Goal: Information Seeking & Learning: Learn about a topic

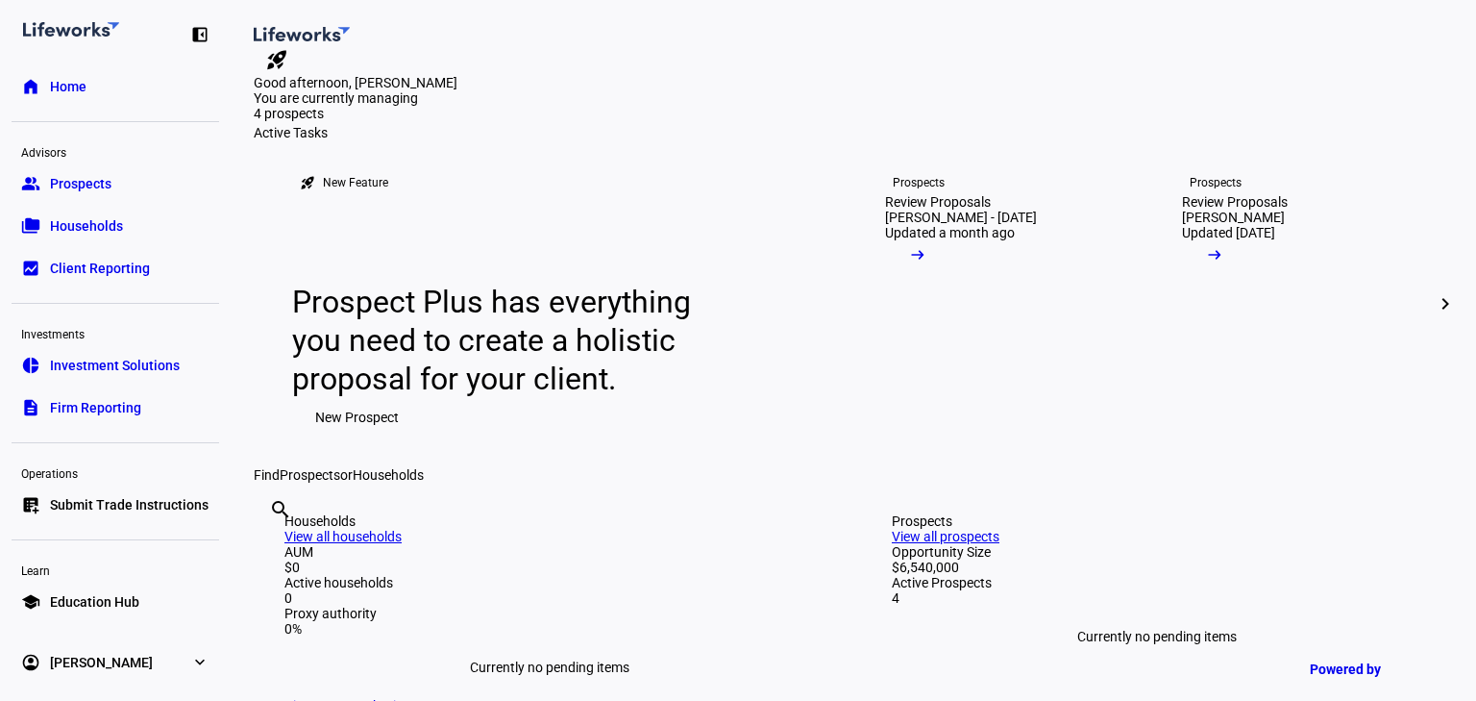
click at [112, 185] on link "group Prospects" at bounding box center [116, 183] width 208 height 38
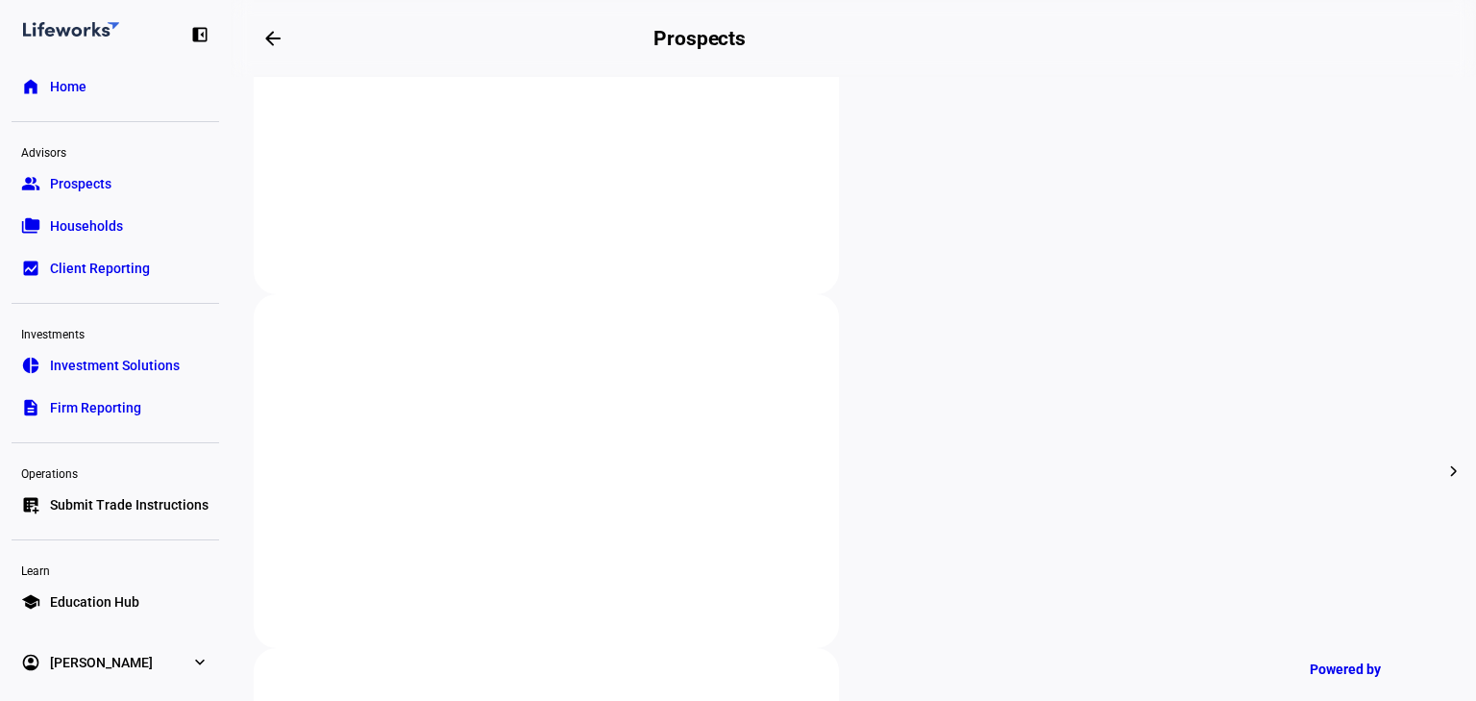
scroll to position [538, 0]
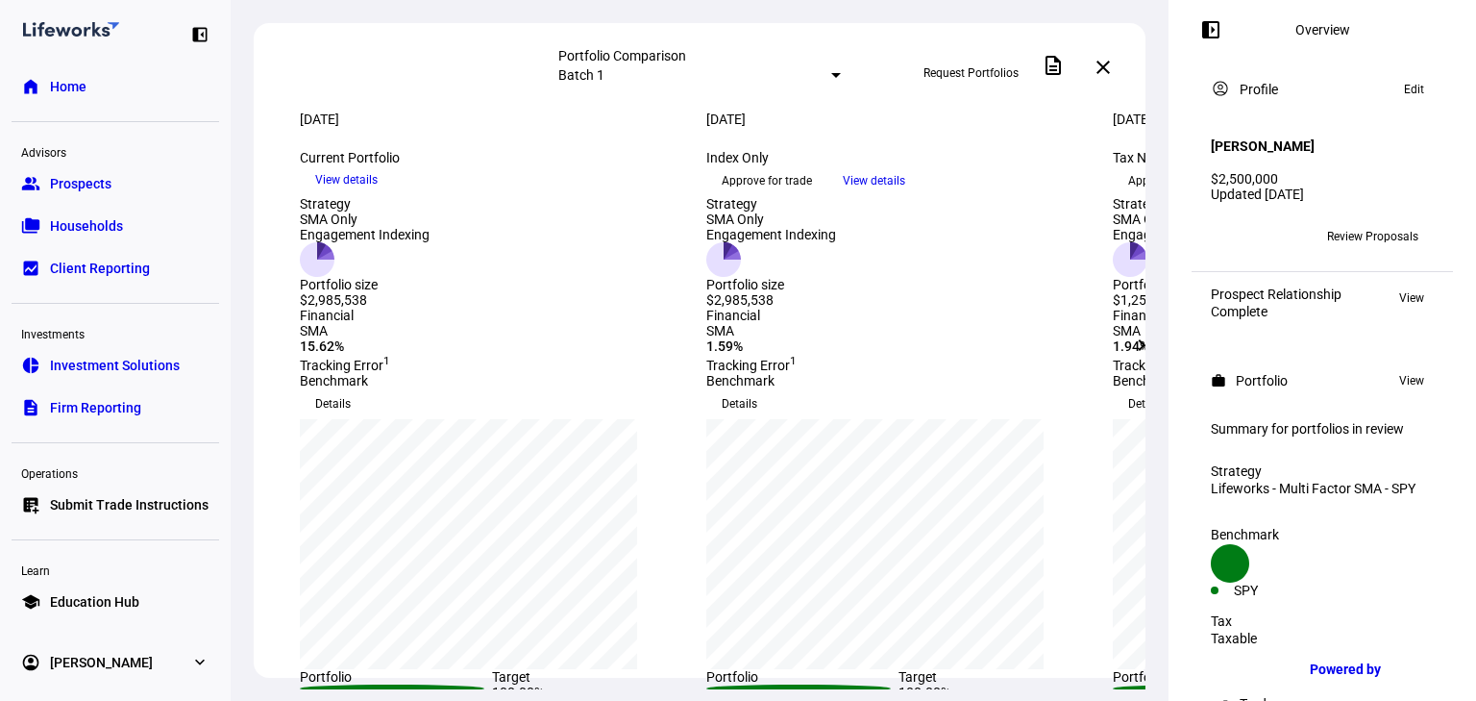
click at [378, 194] on span "View details" at bounding box center [346, 179] width 62 height 29
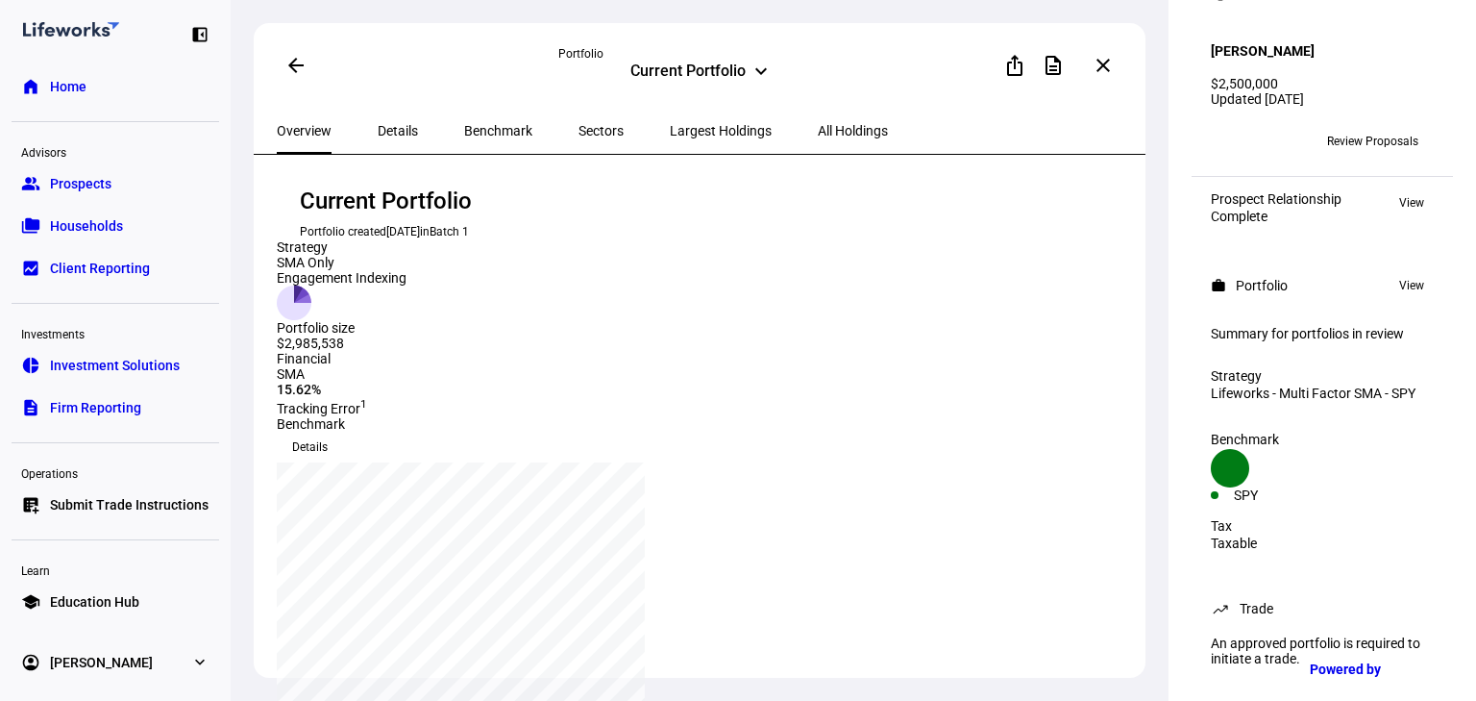
scroll to position [19, 0]
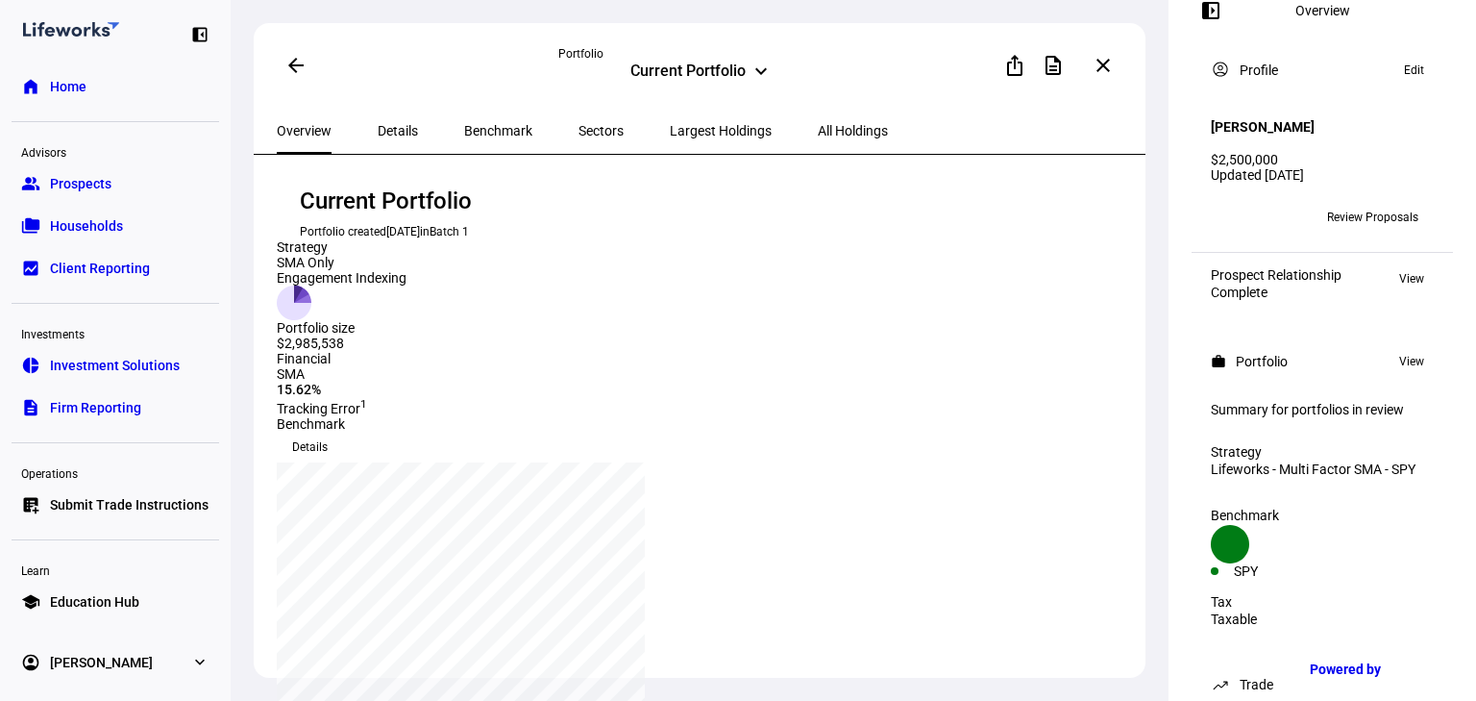
click at [393, 136] on span "Details" at bounding box center [398, 130] width 40 height 13
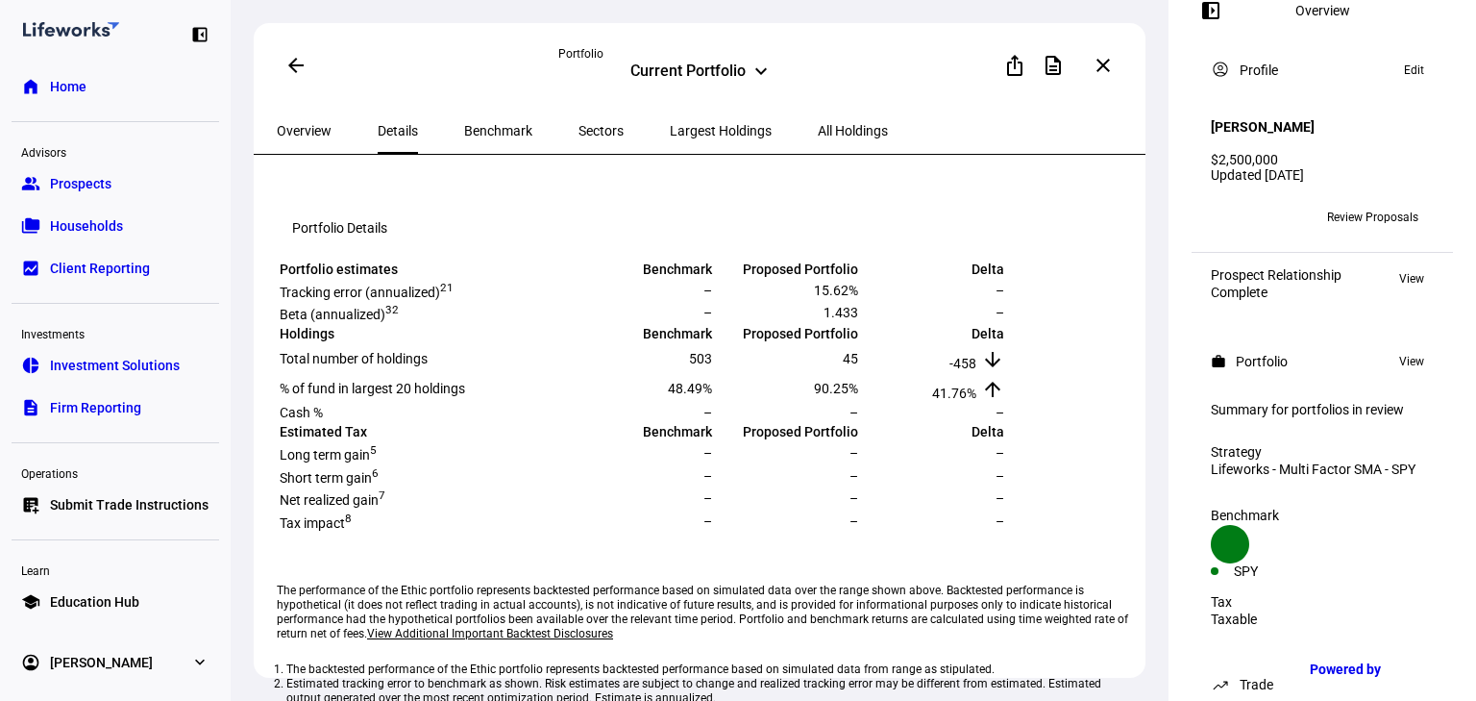
scroll to position [363, 0]
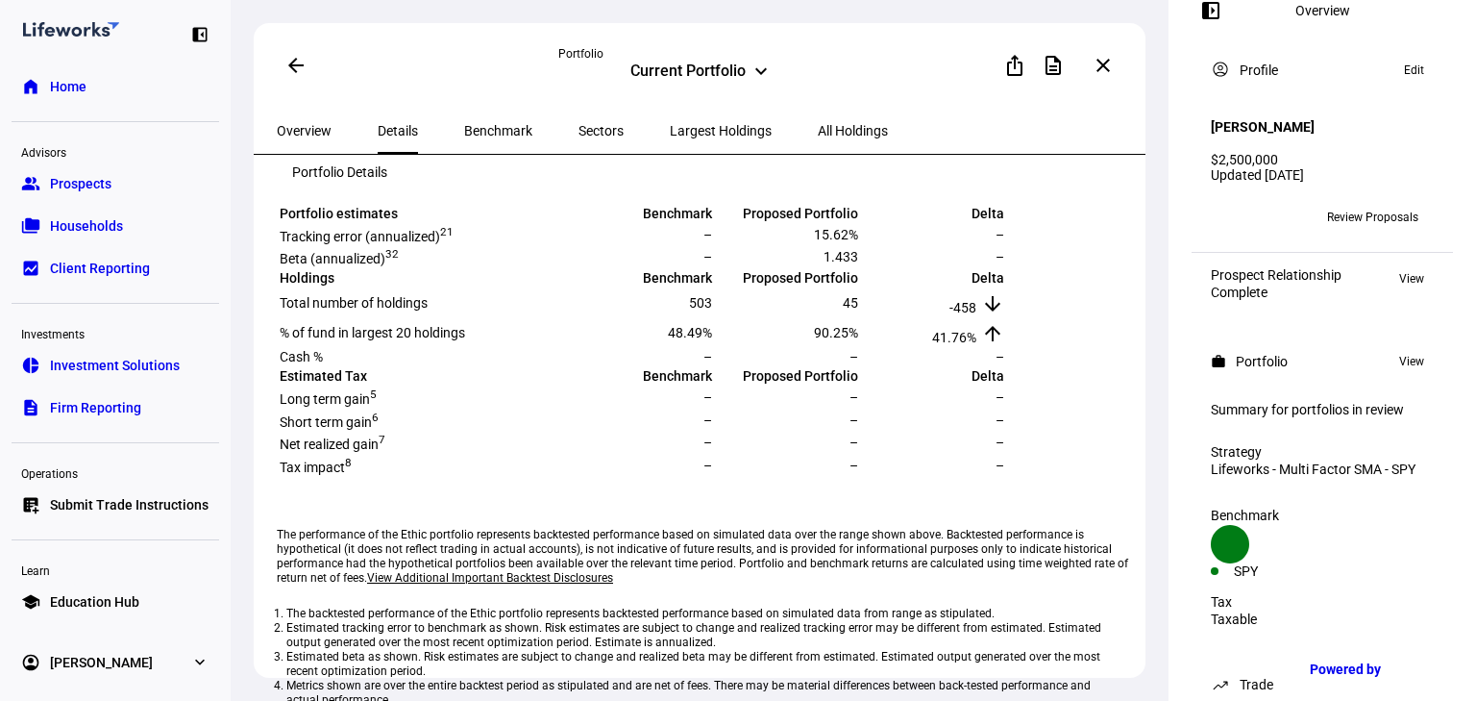
click at [108, 186] on span "Prospects" at bounding box center [81, 183] width 62 height 19
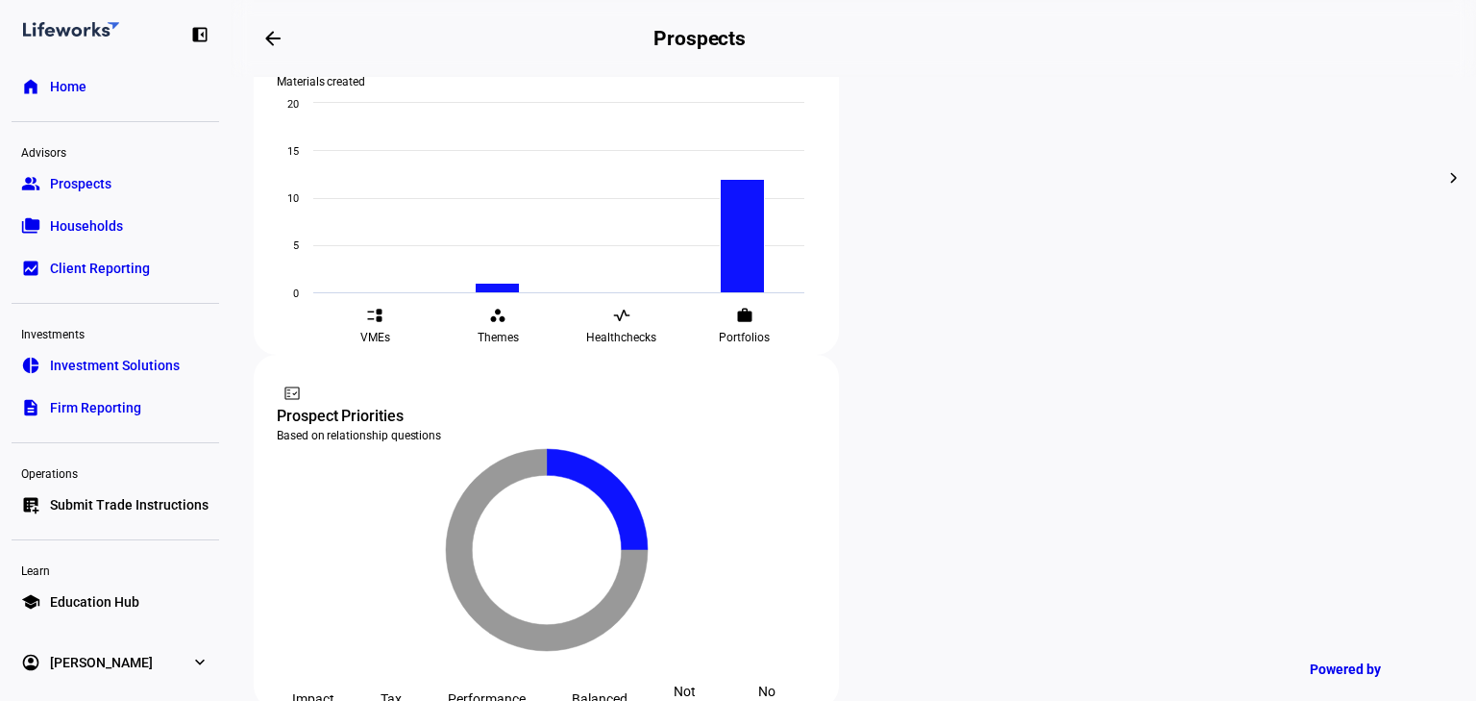
scroll to position [846, 0]
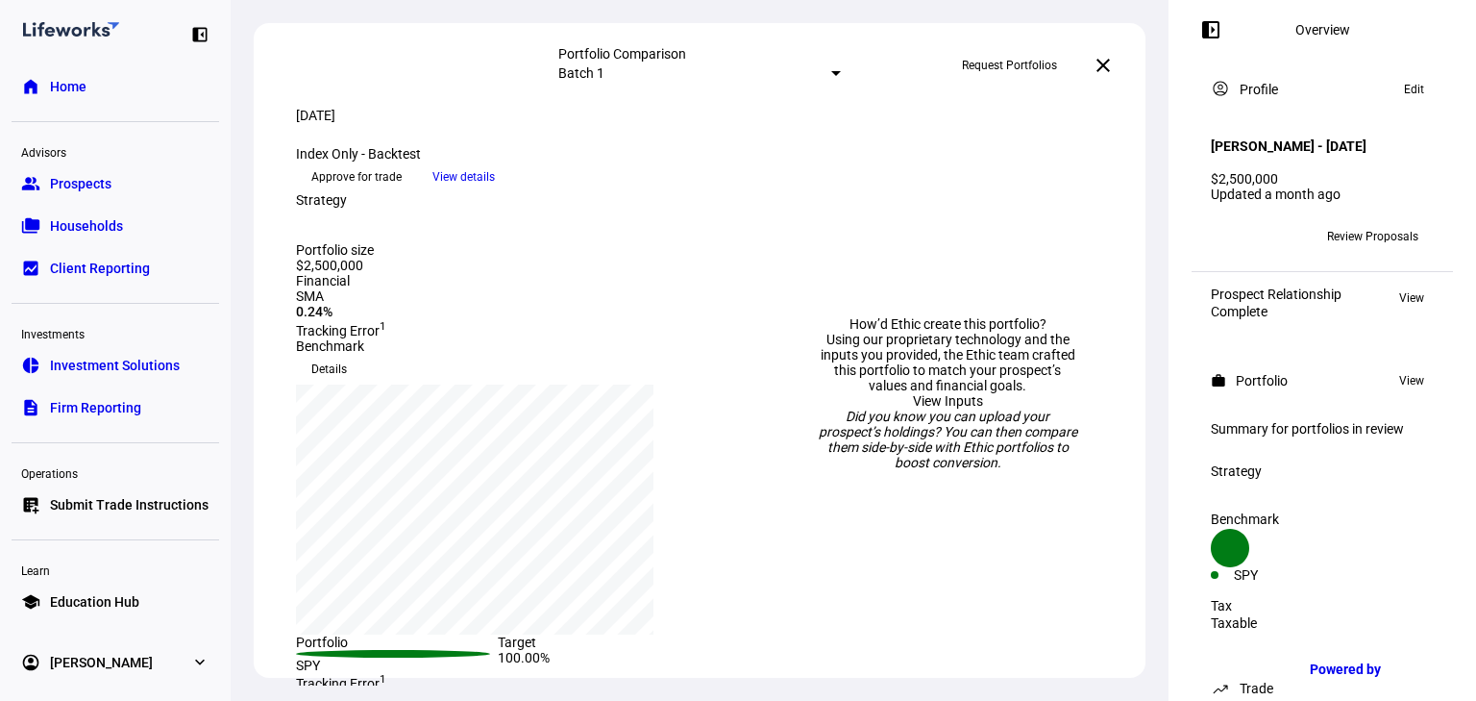
click at [1349, 252] on span "Review Proposals" at bounding box center [1372, 236] width 91 height 31
click at [1365, 251] on span "Review Proposals" at bounding box center [1372, 236] width 91 height 31
click at [495, 191] on span "View details" at bounding box center [464, 176] width 62 height 29
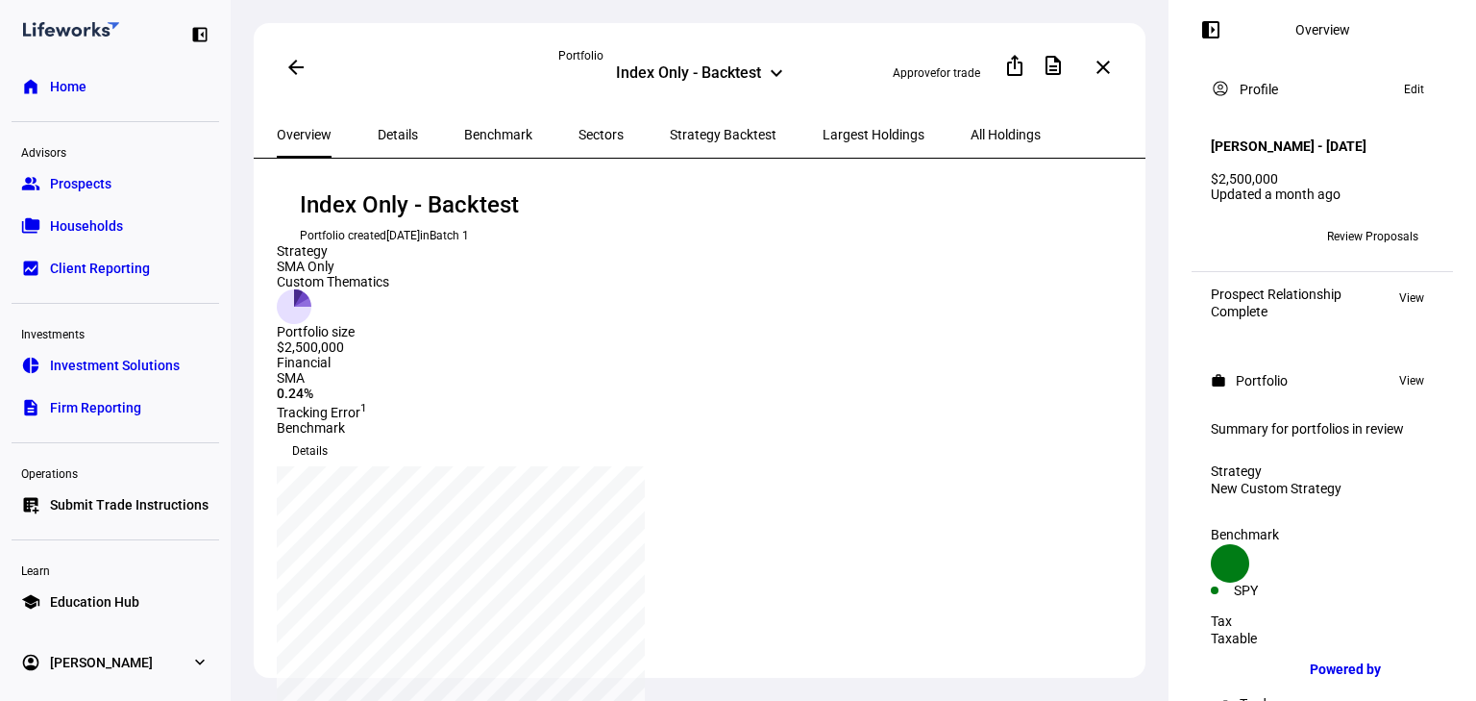
click at [469, 135] on span "Benchmark" at bounding box center [498, 134] width 68 height 13
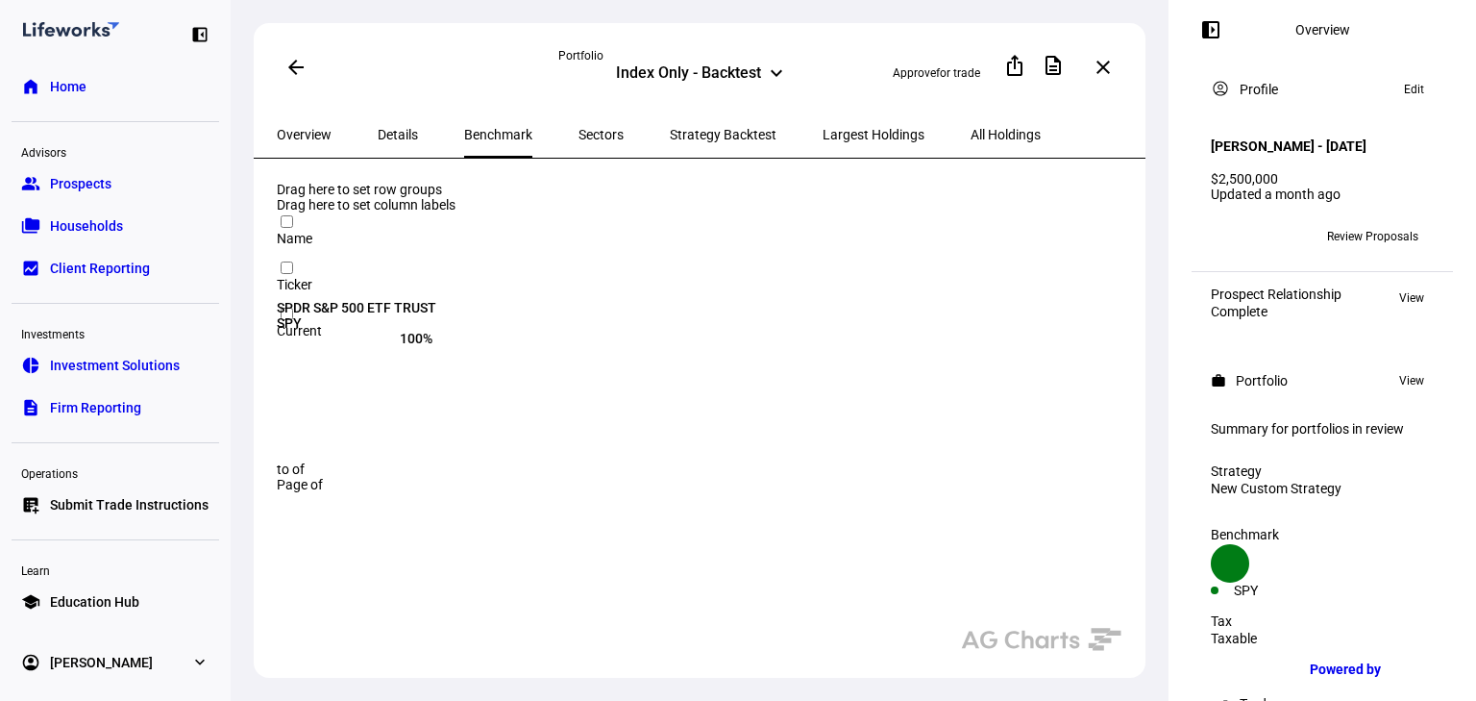
click at [402, 139] on span "Details" at bounding box center [398, 135] width 40 height 46
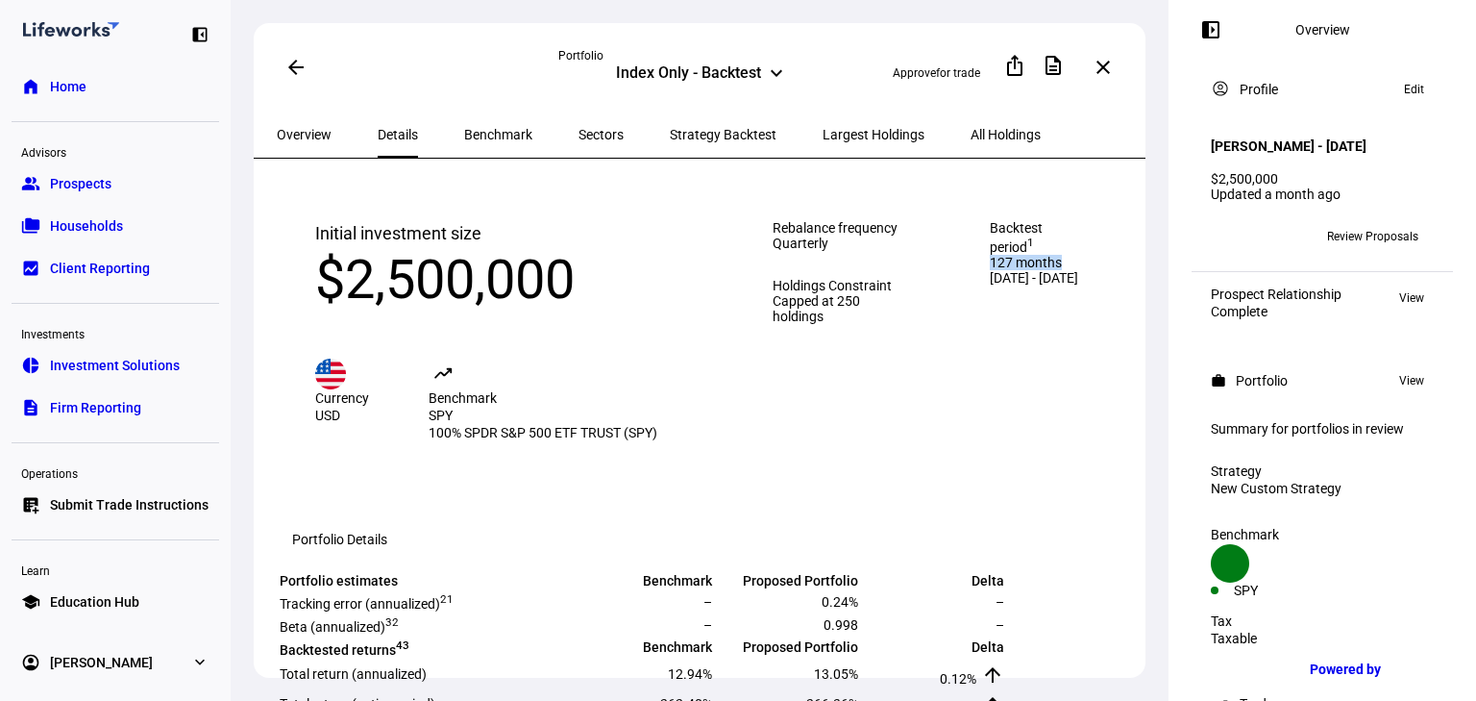
drag, startPoint x: 977, startPoint y: 258, endPoint x: 1067, endPoint y: 296, distance: 98.2
click at [1067, 270] on span "127 months" at bounding box center [1040, 262] width 100 height 15
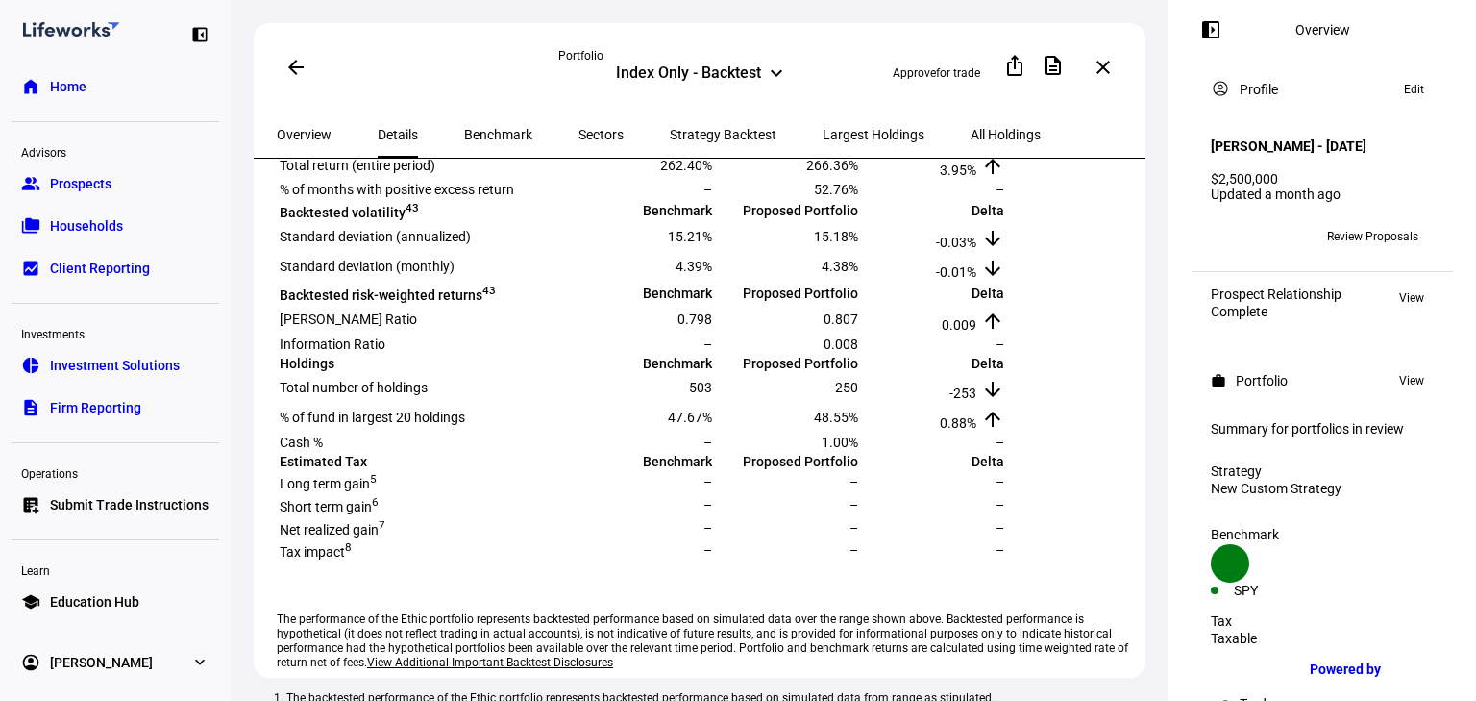
scroll to position [461, 0]
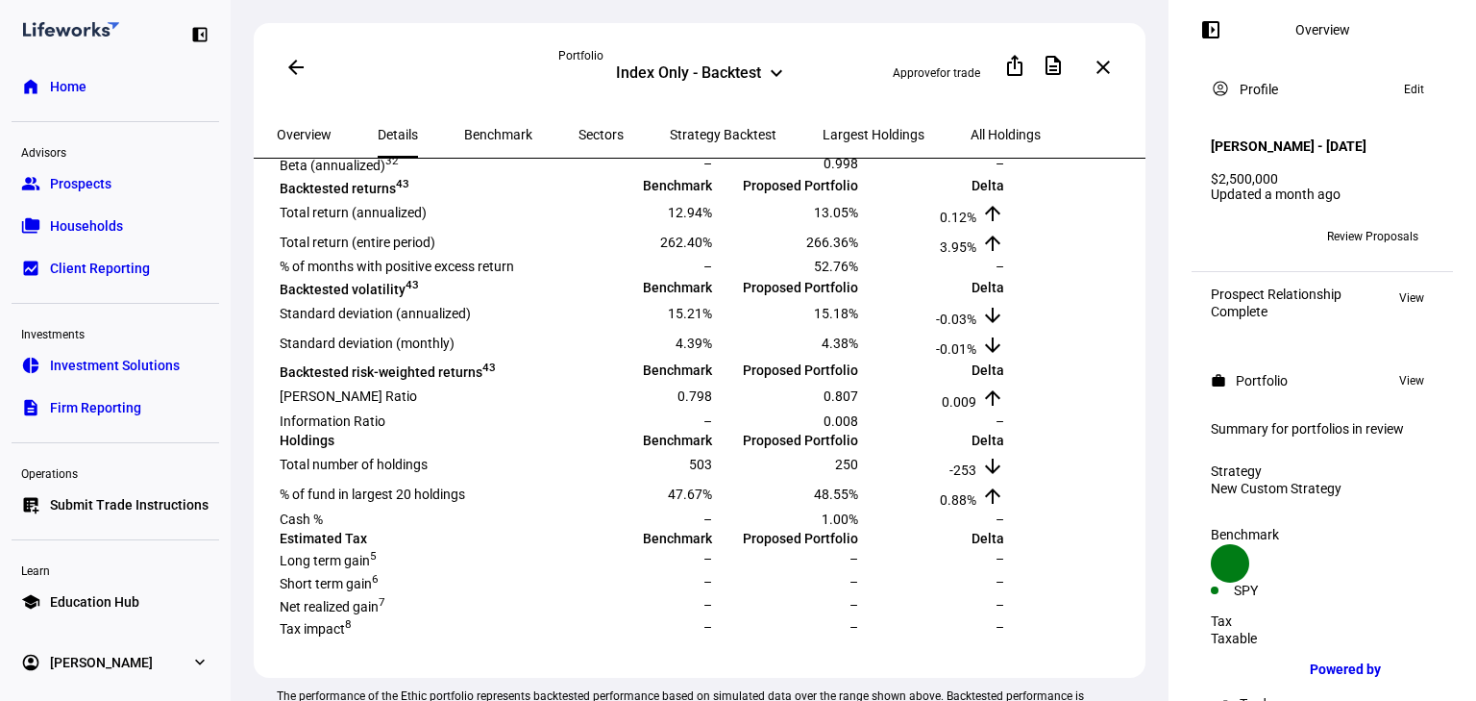
drag, startPoint x: 299, startPoint y: 213, endPoint x: 471, endPoint y: 223, distance: 172.3
click at [471, 151] on td "Tracking error (annualized) 2 1" at bounding box center [423, 140] width 288 height 21
drag, startPoint x: 905, startPoint y: 218, endPoint x: 954, endPoint y: 220, distance: 49.1
click at [954, 151] on tr "Tracking error (annualized) 2 1 – 0.24% –" at bounding box center [642, 140] width 727 height 21
click at [858, 148] on span "0.24%" at bounding box center [840, 140] width 37 height 15
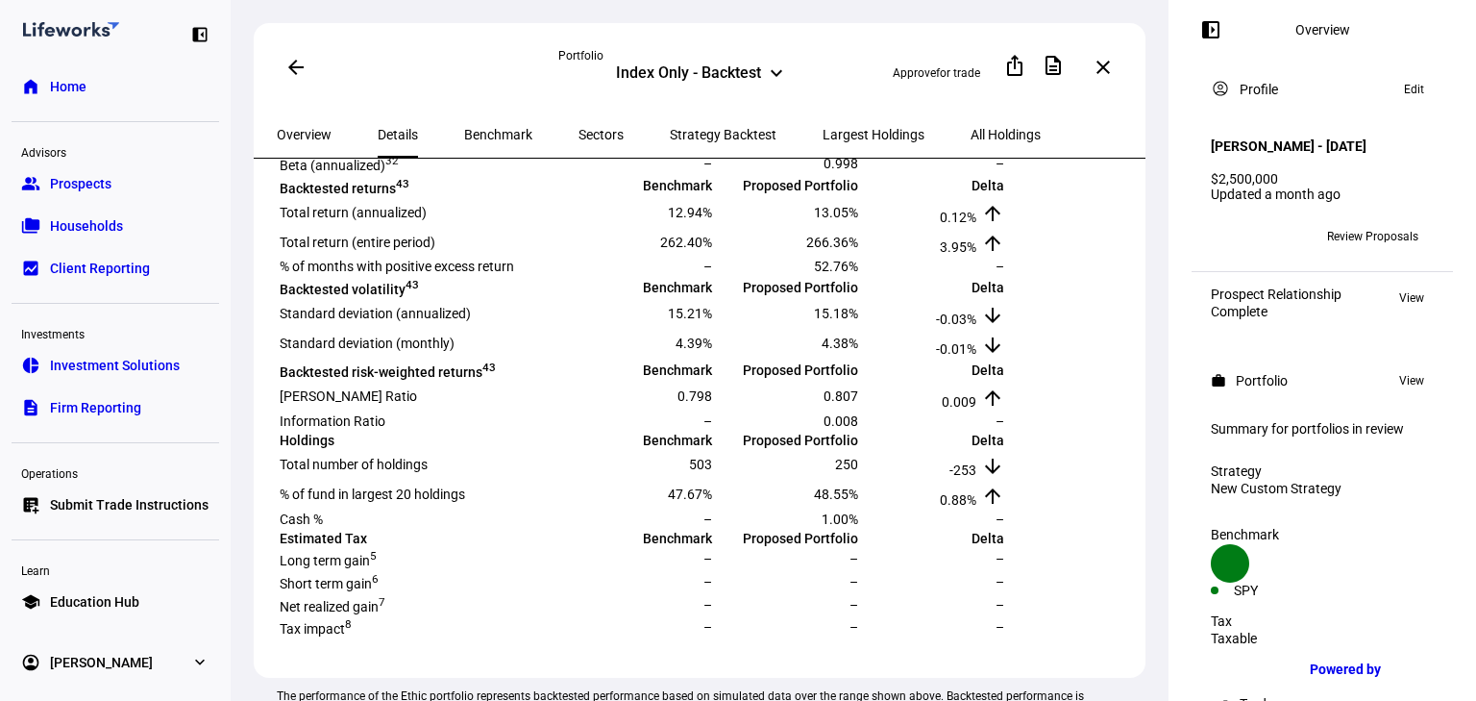
drag, startPoint x: 911, startPoint y: 212, endPoint x: 954, endPoint y: 223, distance: 43.6
click at [954, 151] on tr "Tracking error (annualized) 2 1 – 0.24% –" at bounding box center [642, 140] width 727 height 21
drag, startPoint x: 290, startPoint y: 356, endPoint x: 465, endPoint y: 352, distance: 175.0
click at [465, 226] on td "Total return (annualized)" at bounding box center [423, 212] width 288 height 28
drag, startPoint x: 734, startPoint y: 359, endPoint x: 788, endPoint y: 366, distance: 54.4
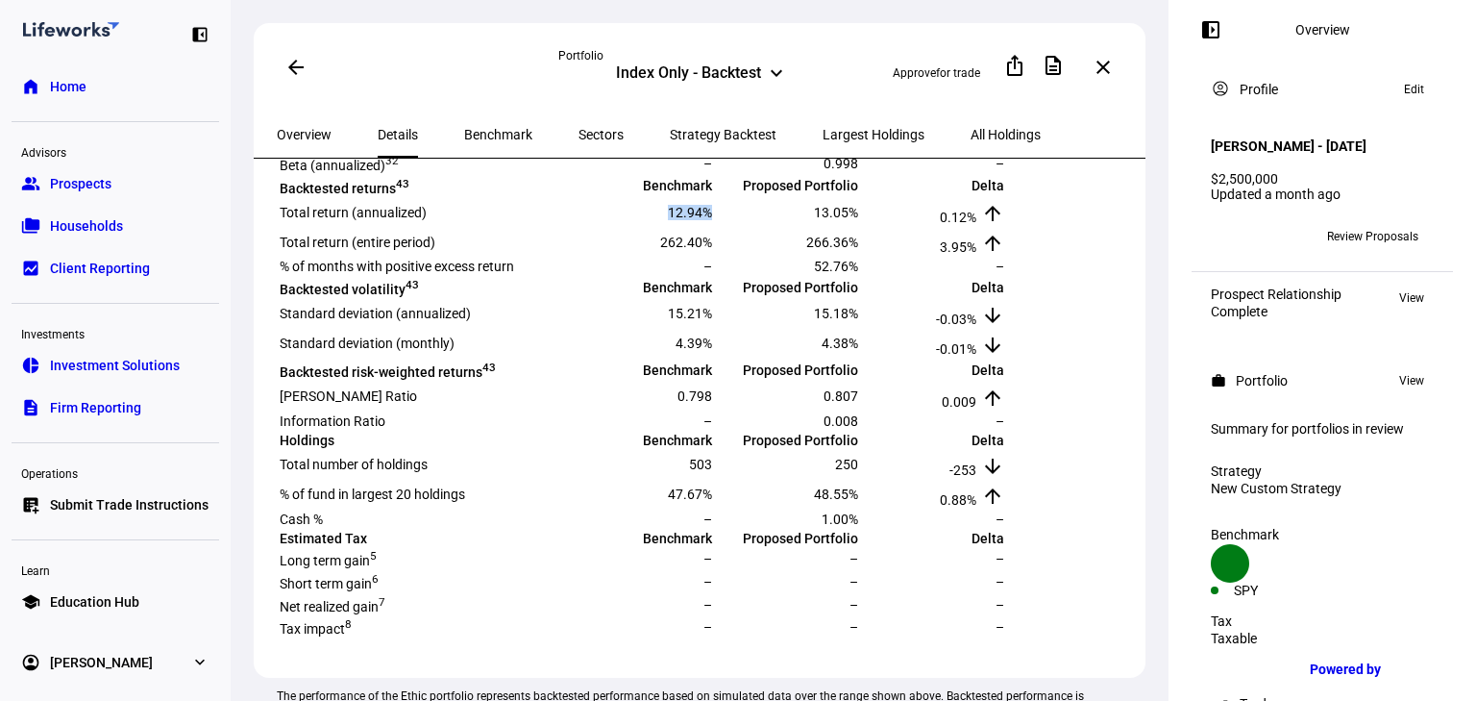
click at [788, 226] on tr "Total return (annualized) 12.94% 13.05% 0.12% arrow_upward" at bounding box center [642, 212] width 727 height 28
drag, startPoint x: 904, startPoint y: 355, endPoint x: 950, endPoint y: 347, distance: 46.8
click at [950, 226] on tr "Total return (annualized) 12.94% 13.05% 0.12% arrow_upward" at bounding box center [642, 212] width 727 height 28
click at [960, 256] on td "3.95% arrow_upward" at bounding box center [933, 242] width 144 height 28
drag, startPoint x: 300, startPoint y: 398, endPoint x: 478, endPoint y: 397, distance: 177.8
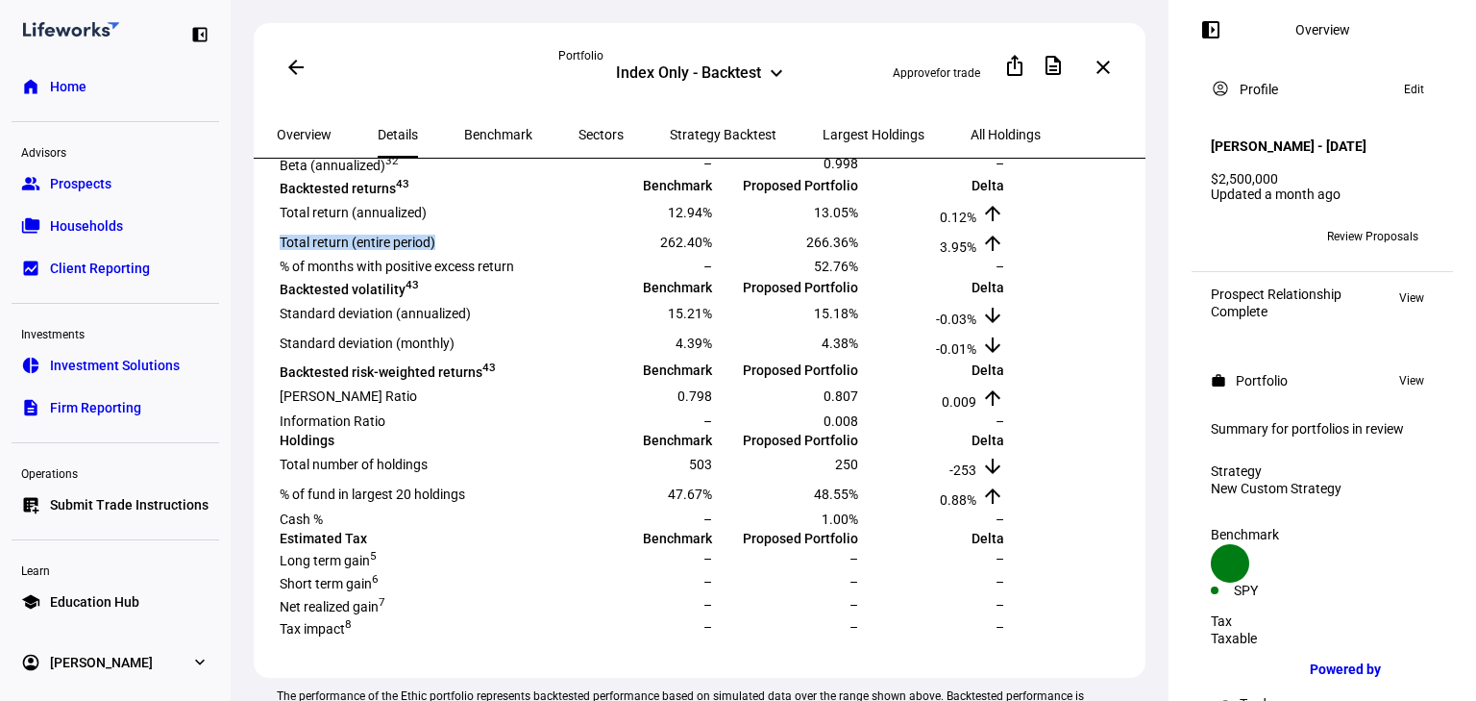
click at [478, 256] on td "Total return (entire period)" at bounding box center [423, 242] width 288 height 28
drag, startPoint x: 1038, startPoint y: 403, endPoint x: 1077, endPoint y: 402, distance: 38.5
click at [1005, 256] on td "3.95% arrow_upward" at bounding box center [933, 242] width 144 height 28
drag, startPoint x: 729, startPoint y: 398, endPoint x: 776, endPoint y: 398, distance: 47.1
click at [712, 250] on span "262.40%" at bounding box center [686, 242] width 52 height 15
